Goal: Information Seeking & Learning: Learn about a topic

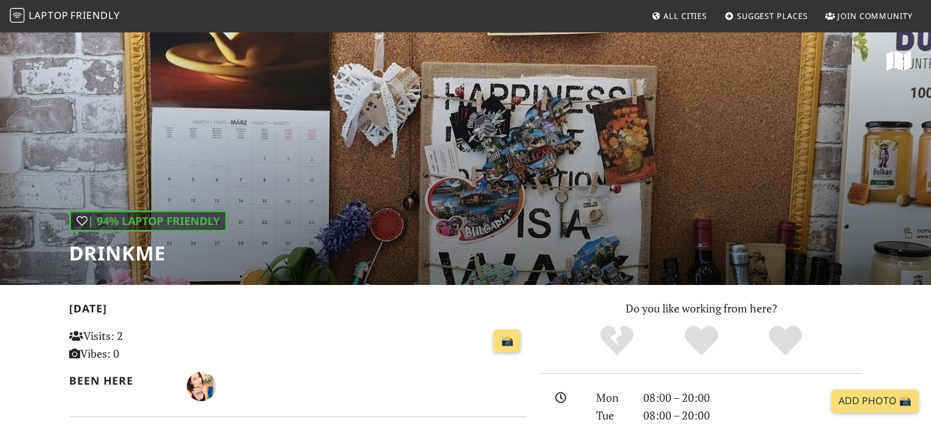
click at [453, 202] on div "| 94% Laptop Friendly DrinkMe" at bounding box center [465, 158] width 931 height 255
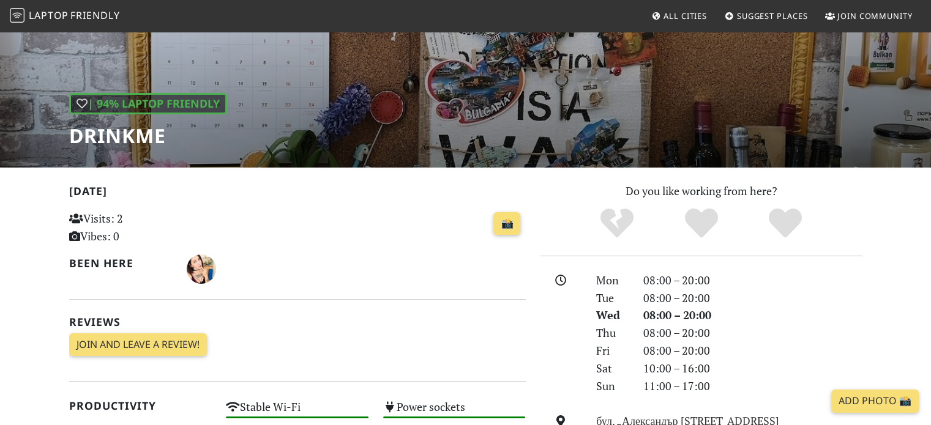
scroll to position [118, 0]
click at [203, 269] on img "Anna Klimova" at bounding box center [201, 269] width 29 height 29
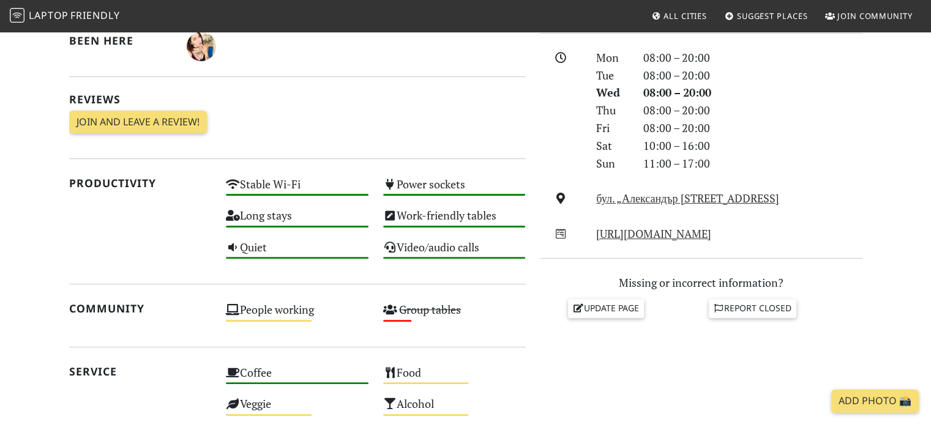
scroll to position [345, 0]
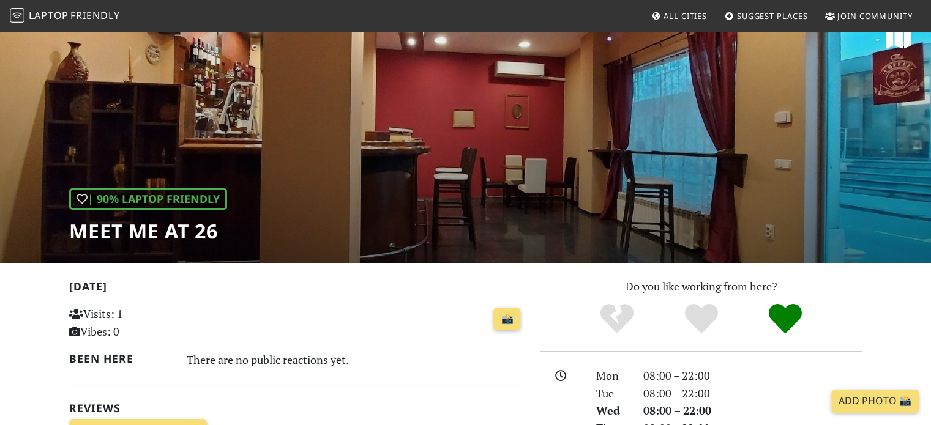
scroll to position [21, 0]
